Goal: Task Accomplishment & Management: Complete application form

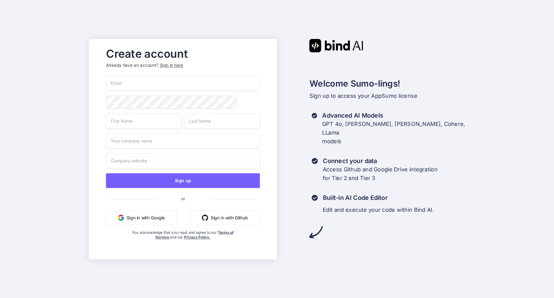
click at [130, 79] on input "email" at bounding box center [183, 83] width 154 height 15
paste input "[EMAIL_ADDRESS][DOMAIN_NAME]"
type input "[EMAIL_ADDRESS][DOMAIN_NAME]"
click at [145, 128] on input "text" at bounding box center [144, 120] width 76 height 15
type input "torchminds"
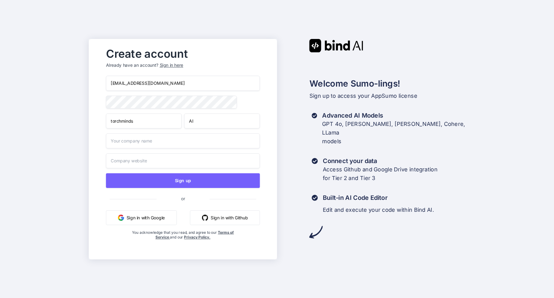
type input "AI"
click at [140, 140] on input "text" at bounding box center [183, 140] width 154 height 15
type input "torchminds"
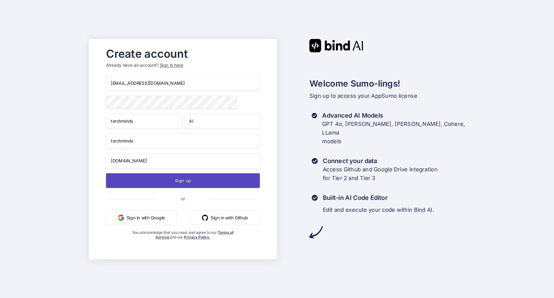
type input "[DOMAIN_NAME]"
click at [190, 181] on button "Sign up" at bounding box center [183, 180] width 154 height 15
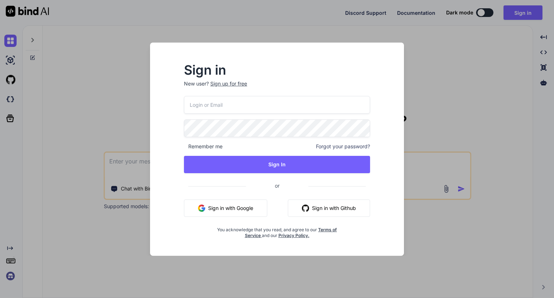
click at [264, 105] on input "email" at bounding box center [277, 105] width 186 height 18
